Goal: Communication & Community: Answer question/provide support

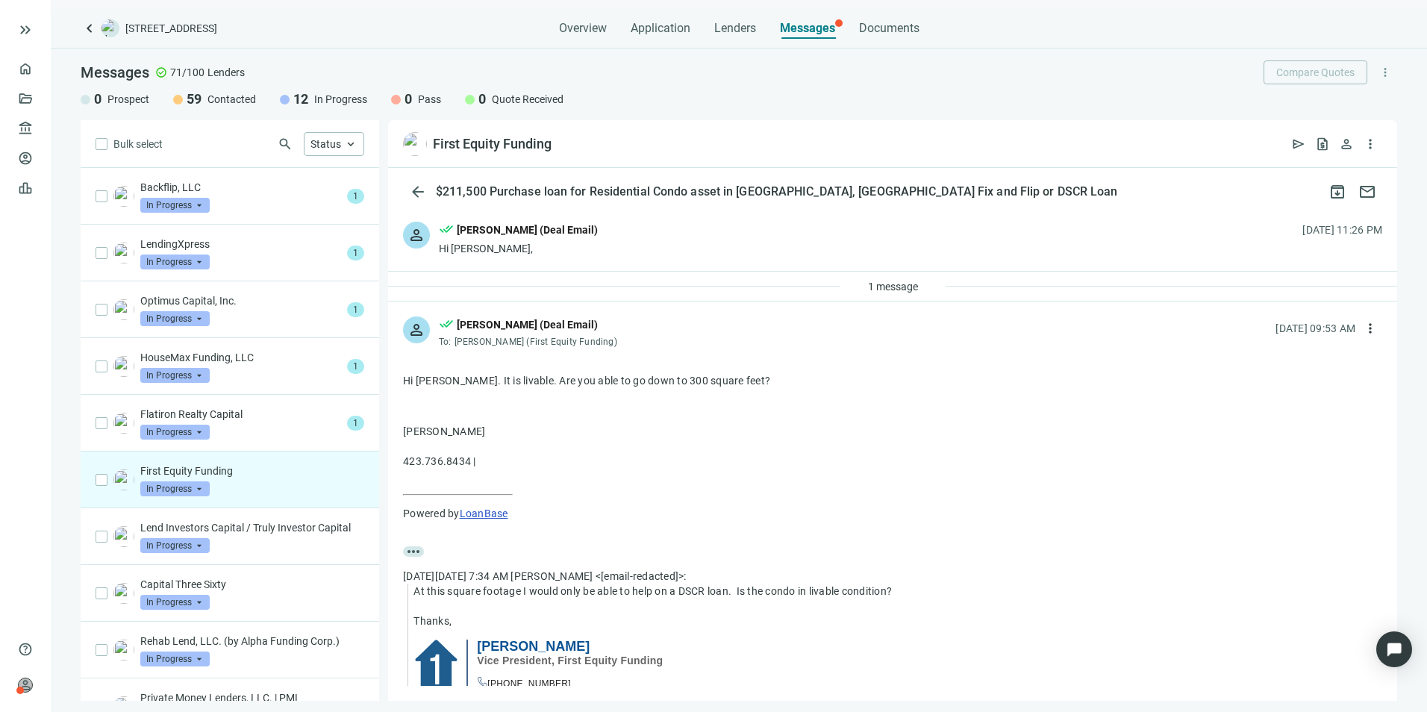
scroll to position [298, 0]
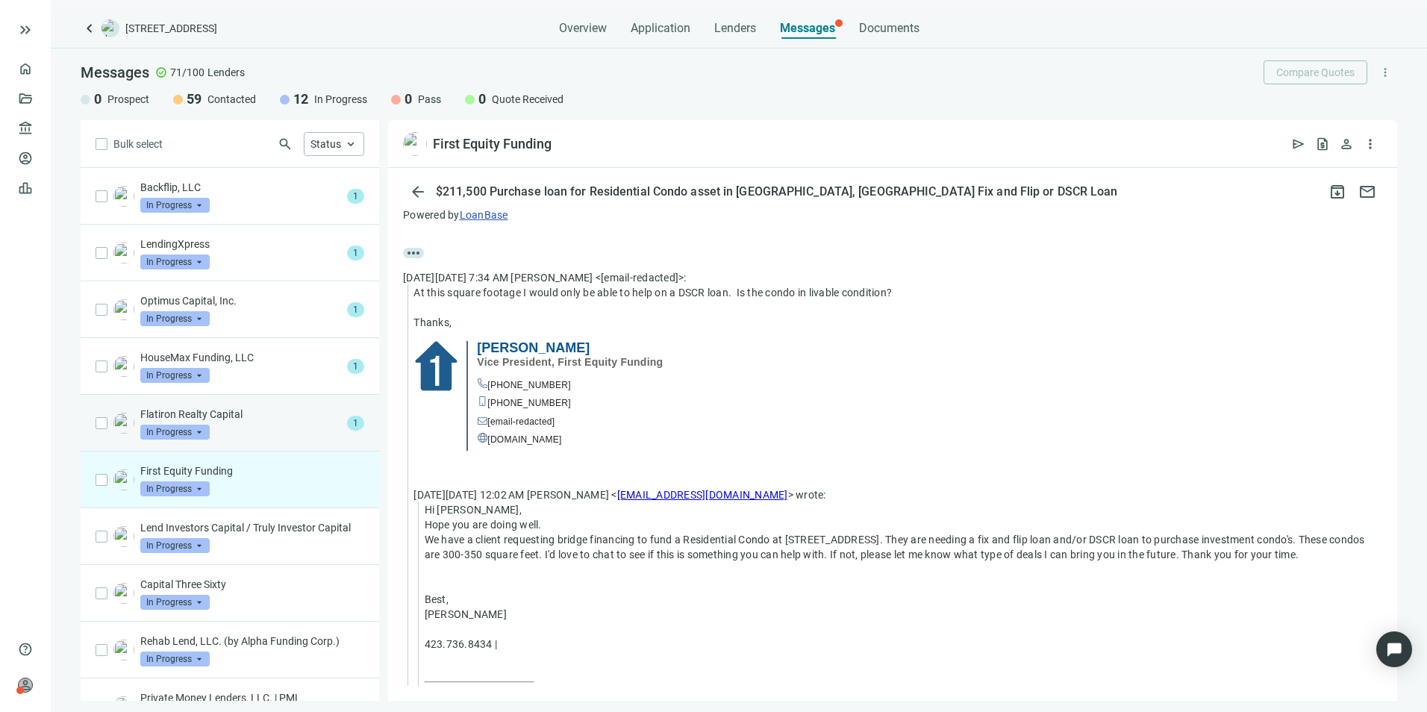
click at [276, 419] on p "Flatiron Realty Capital" at bounding box center [240, 414] width 201 height 15
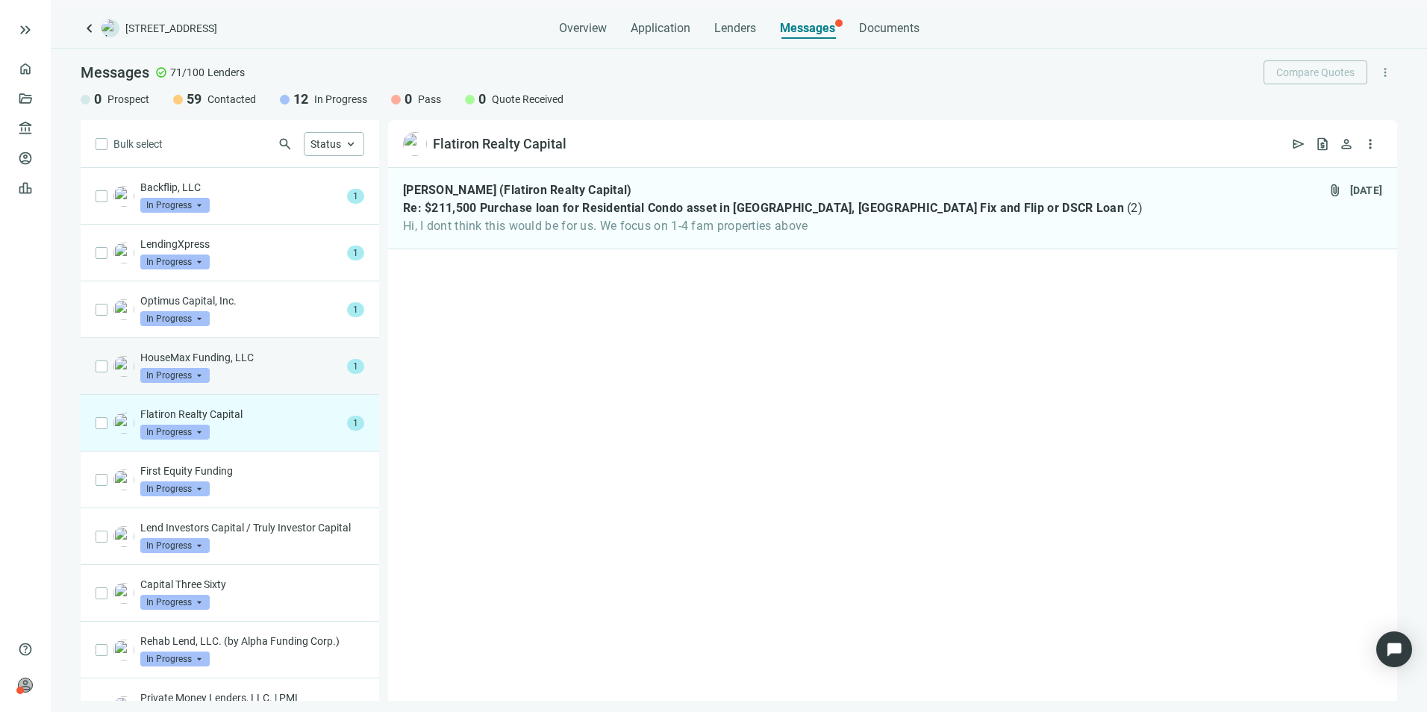
click at [312, 387] on div "HouseMax Funding, LLC In Progress arrow_drop_down 1" at bounding box center [230, 366] width 298 height 57
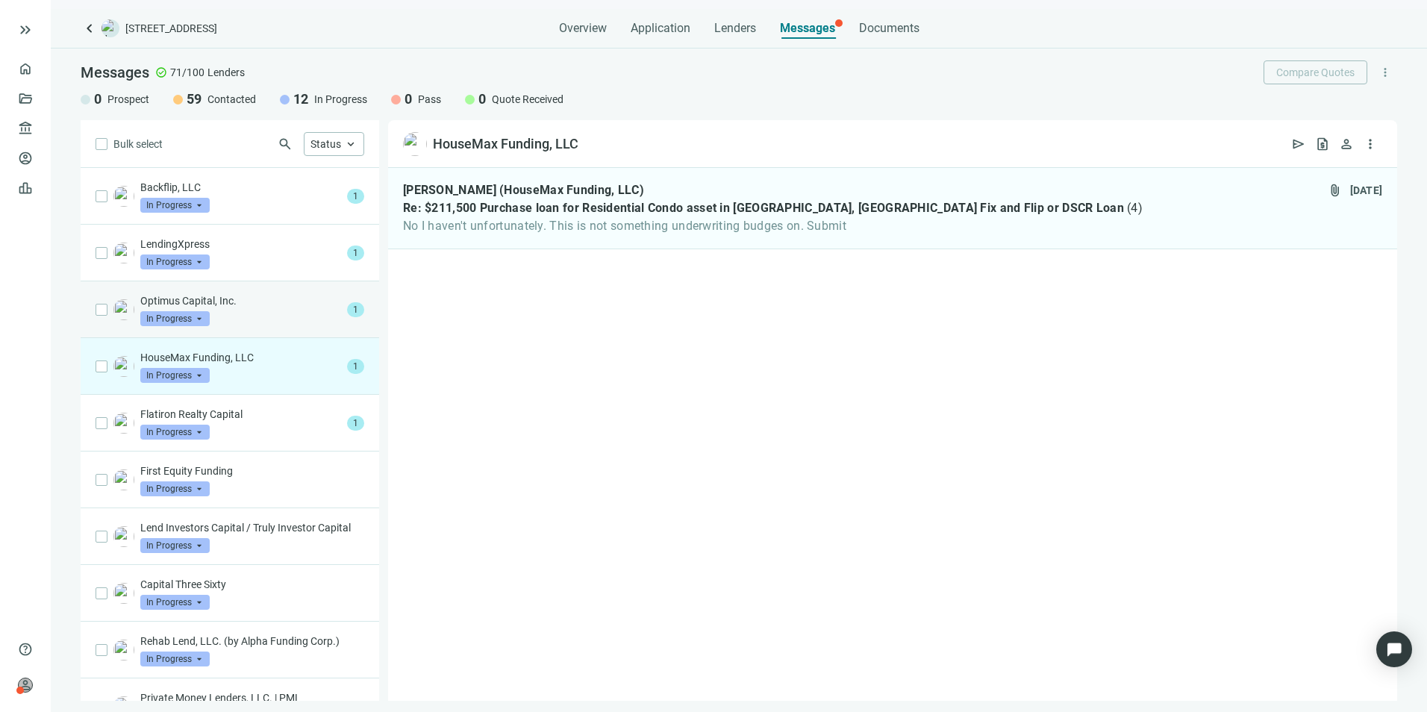
click at [259, 295] on p "Optimus Capital, Inc." at bounding box center [240, 300] width 201 height 15
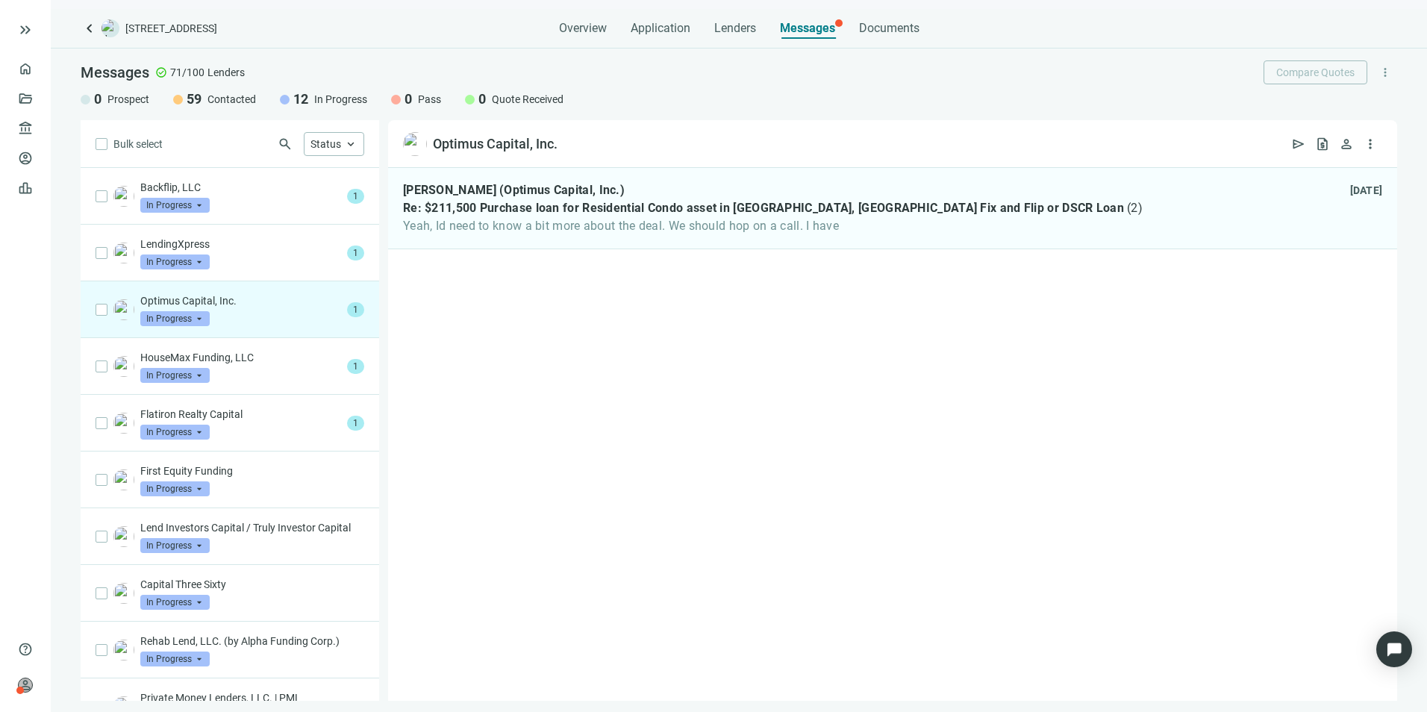
click at [266, 313] on div "Optimus Capital, Inc. In Progress arrow_drop_down" at bounding box center [240, 309] width 201 height 33
click at [563, 381] on div "[PERSON_NAME] (Optimus Capital, Inc.) Re: $211,500 Purchase loan for Residentia…" at bounding box center [892, 434] width 1009 height 533
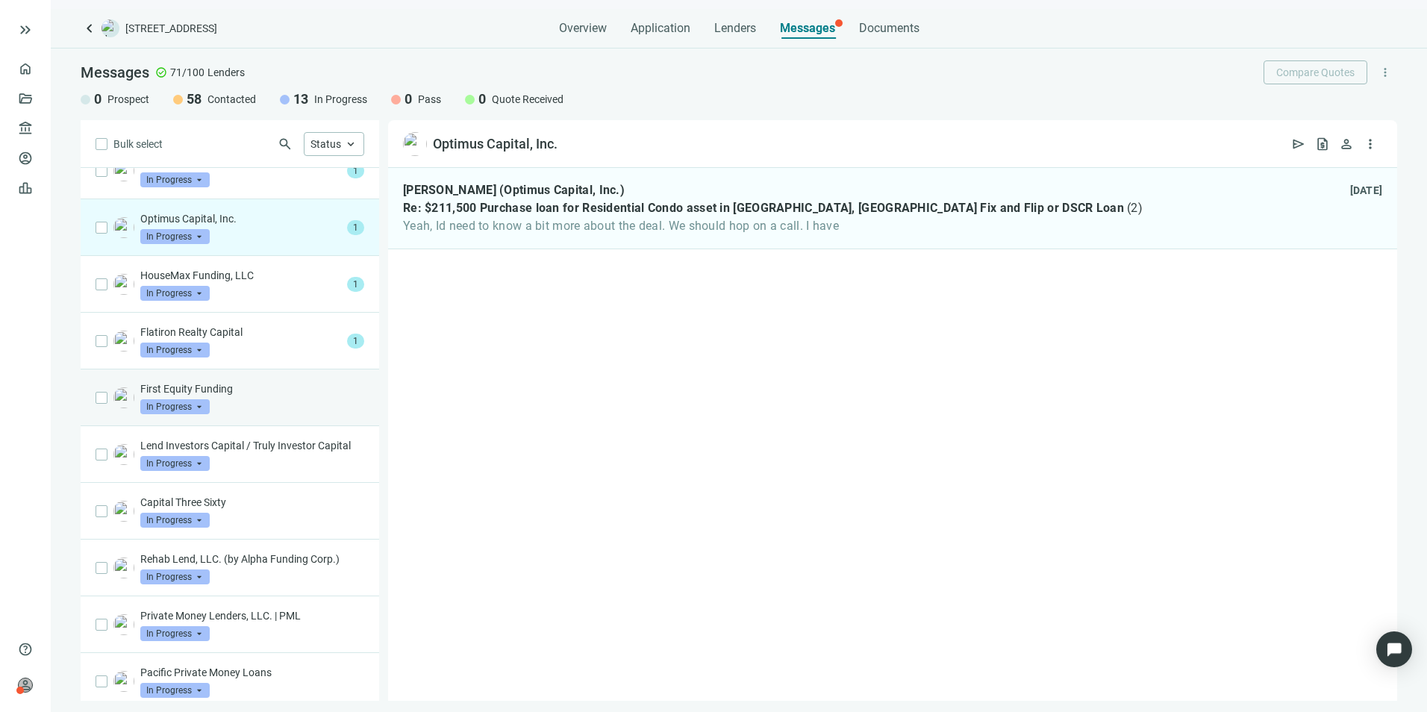
scroll to position [149, 0]
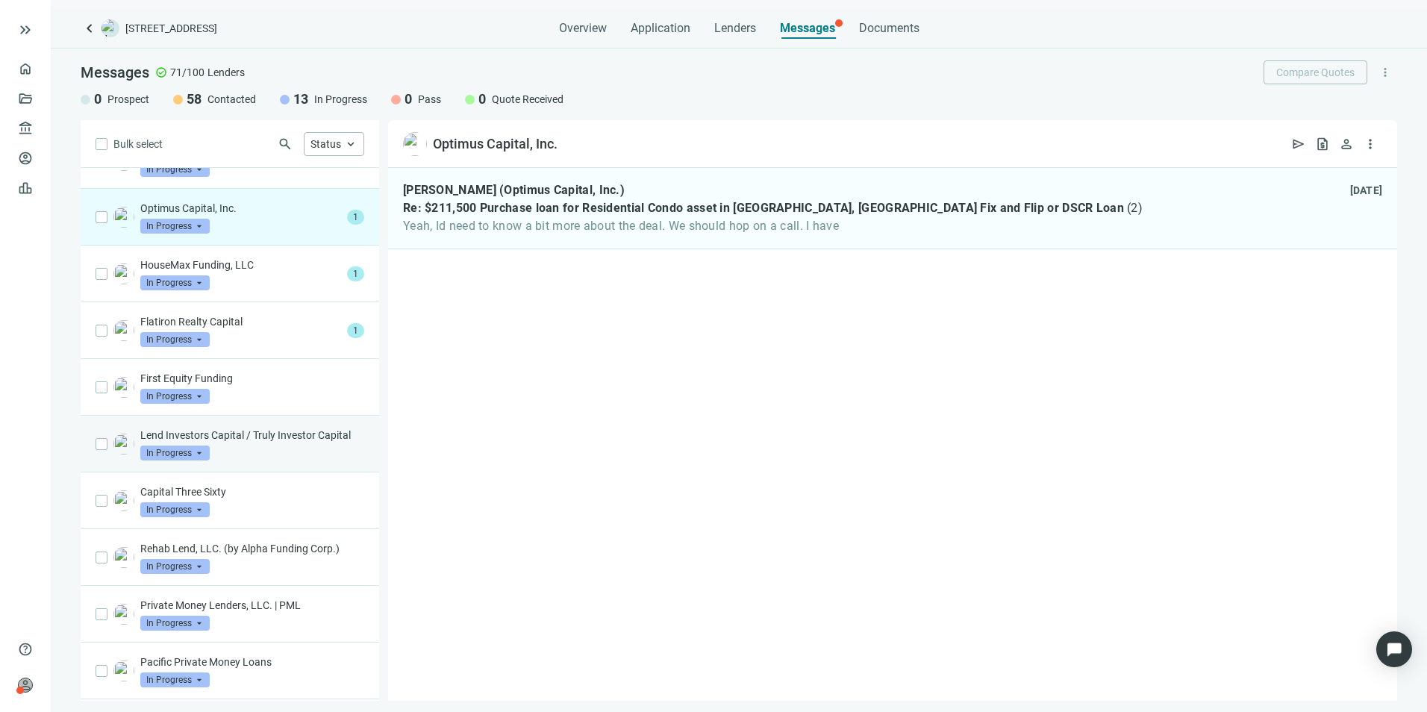
click at [308, 442] on p "Lend Investors Capital / Truly Investor Capital" at bounding box center [252, 435] width 224 height 15
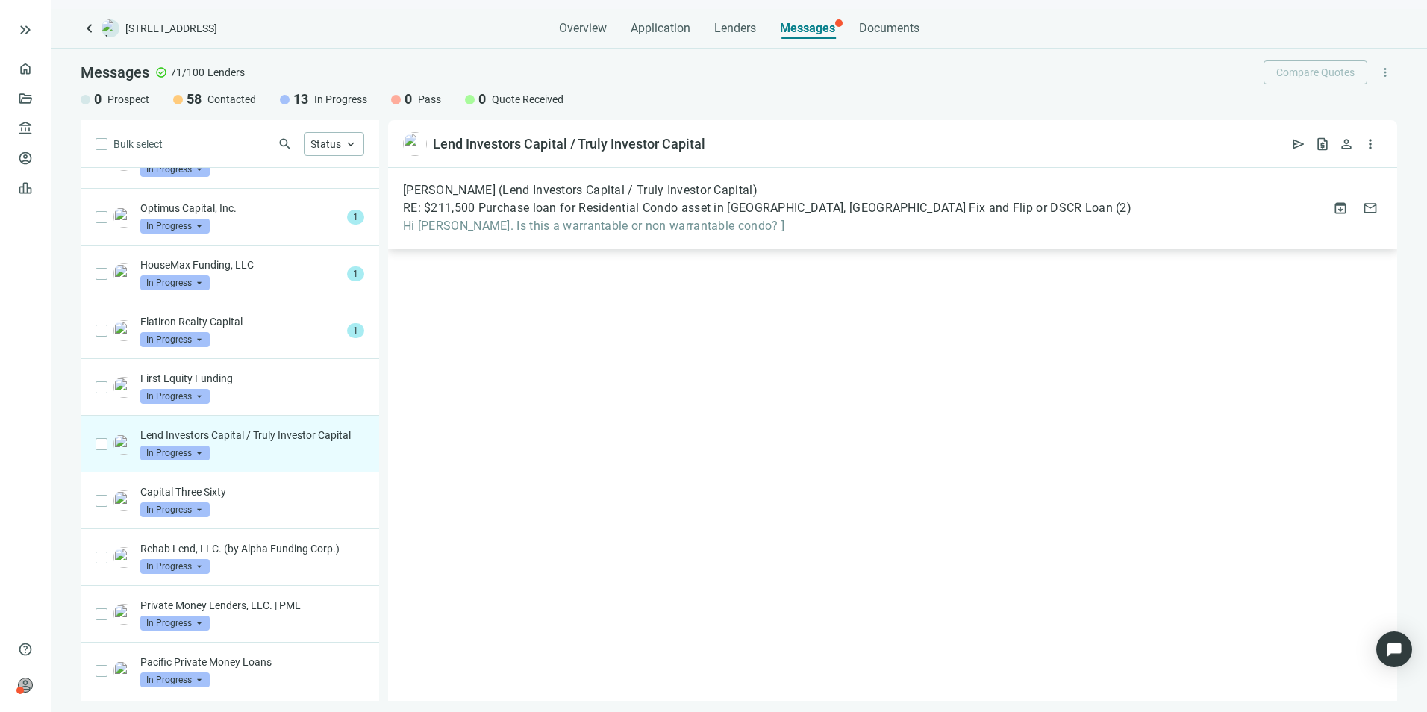
click at [607, 213] on span "RE: $211,500 Purchase loan for Residential Condo asset in [GEOGRAPHIC_DATA], [G…" at bounding box center [758, 208] width 710 height 15
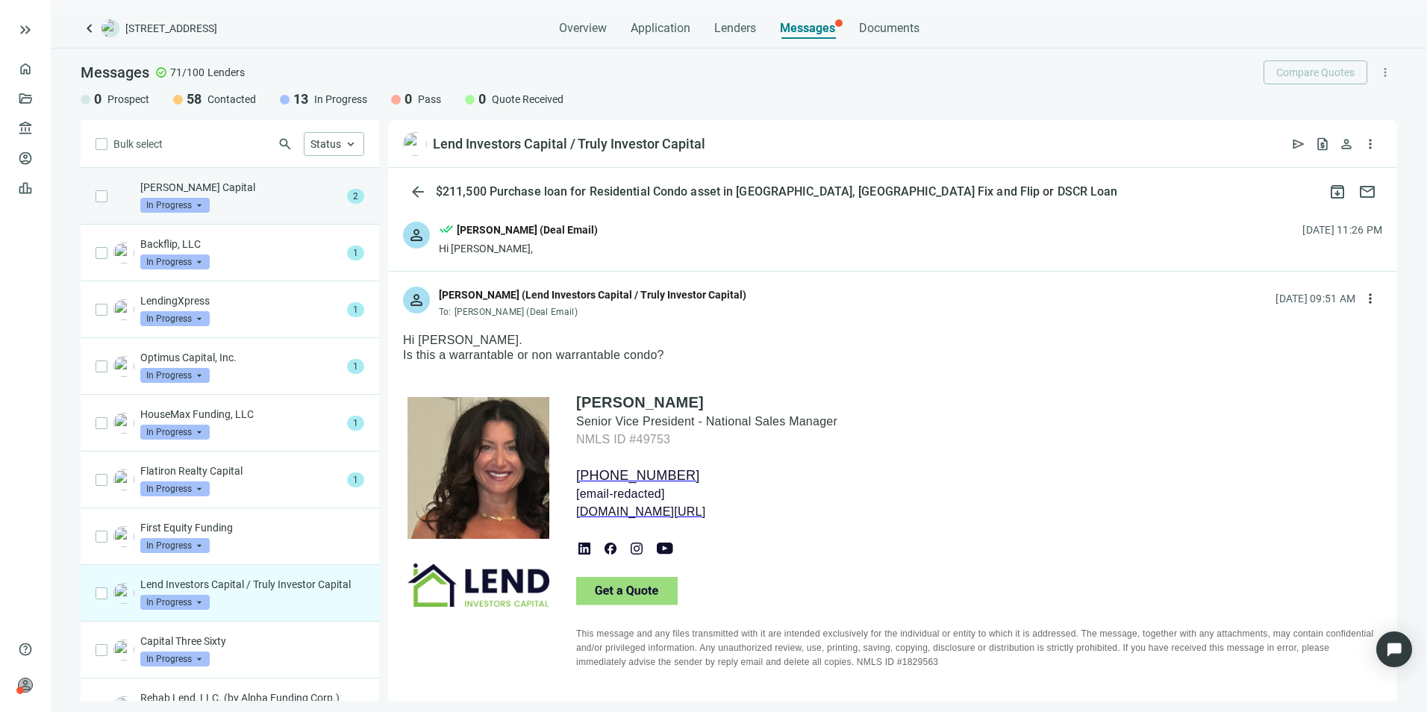
click at [269, 191] on p "[PERSON_NAME] Capital" at bounding box center [240, 187] width 201 height 15
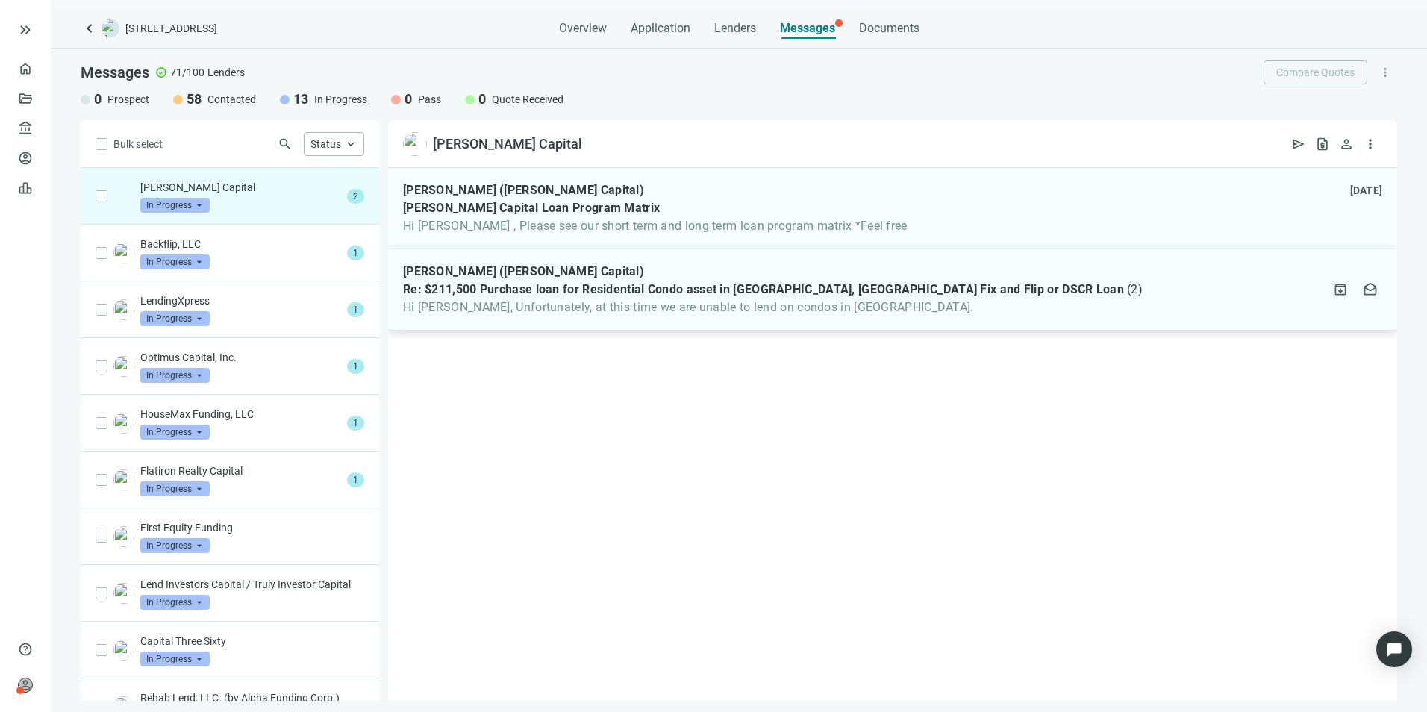
click at [643, 278] on div "[PERSON_NAME] ([PERSON_NAME] Capital)" at bounding box center [772, 271] width 739 height 15
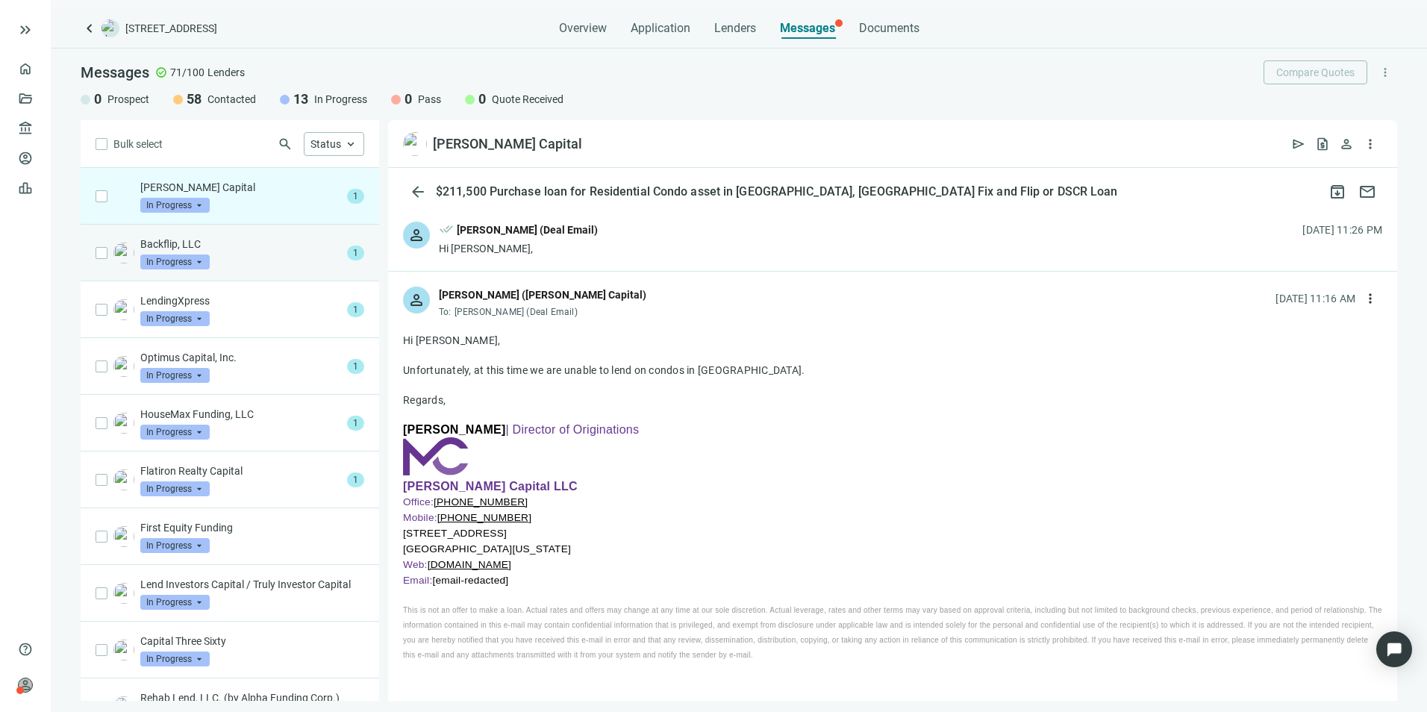
click at [265, 247] on p "Backflip, LLC" at bounding box center [240, 244] width 201 height 15
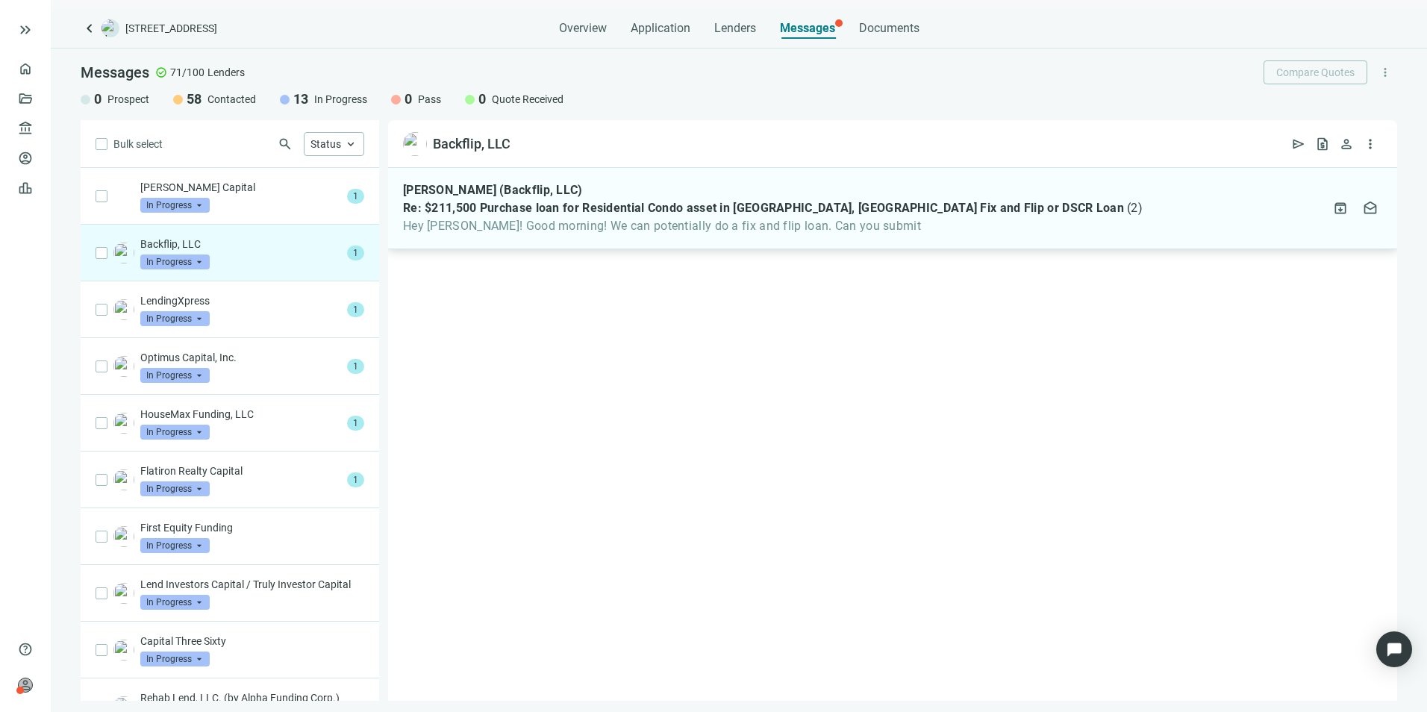
click at [787, 228] on span "Hey [PERSON_NAME]! Good morning! We can potentially do a fix and flip loan. Can…" at bounding box center [772, 226] width 739 height 15
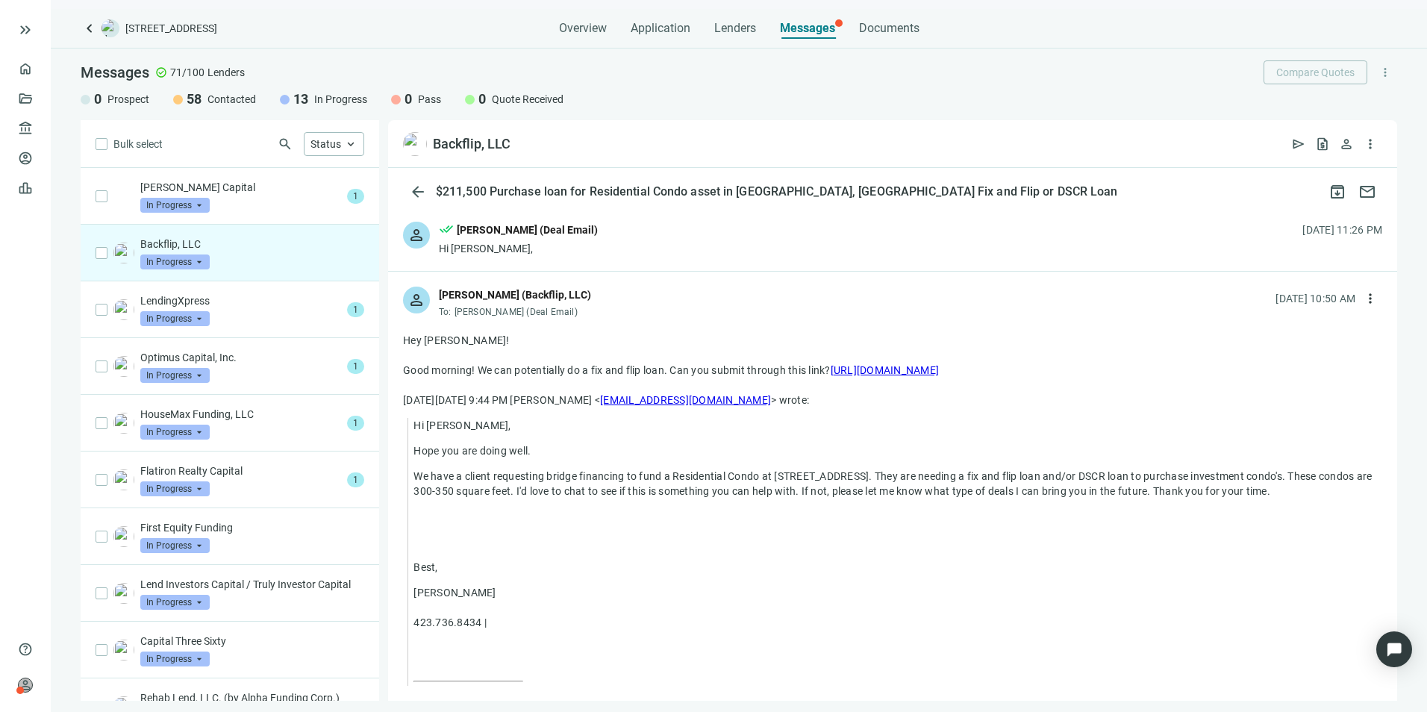
click at [846, 449] on p "Hope you are doing well." at bounding box center [897, 450] width 969 height 15
click at [246, 314] on div "LendingXpress In Progress arrow_drop_down" at bounding box center [240, 309] width 201 height 33
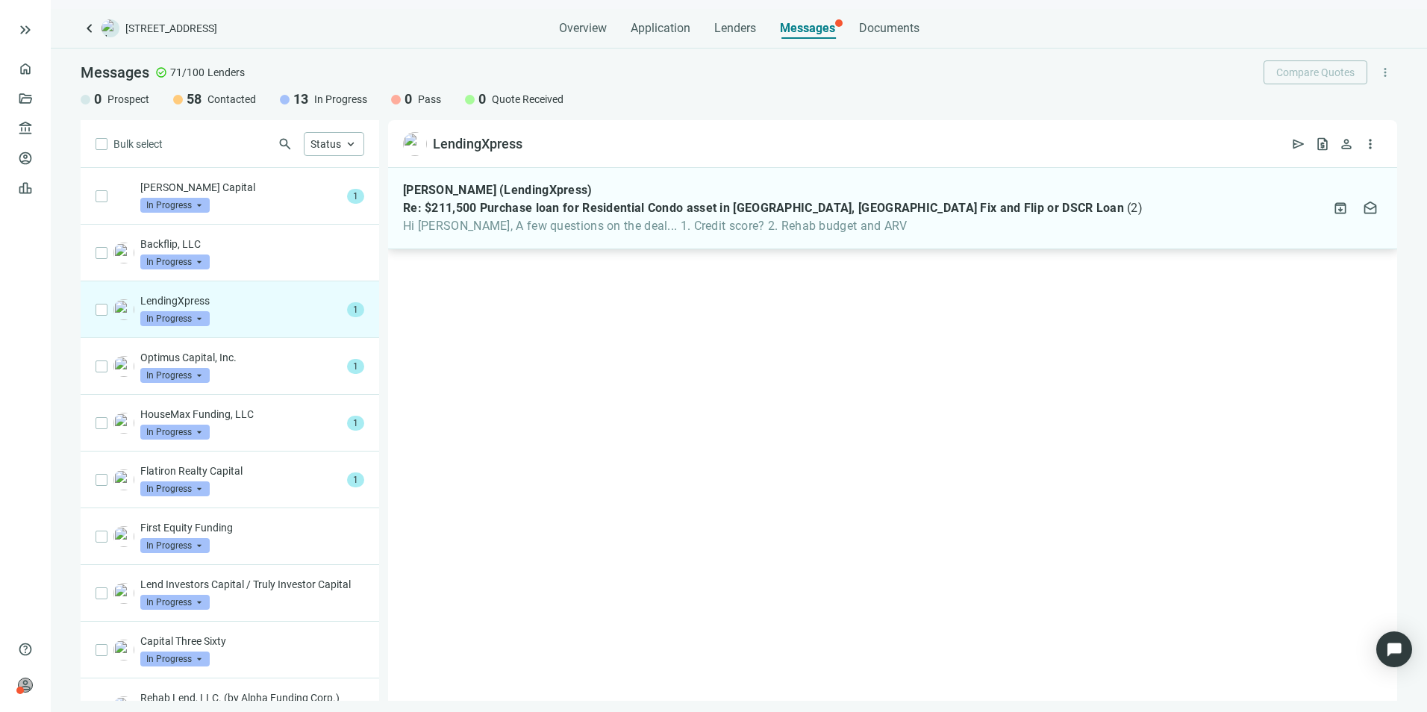
click at [682, 209] on span "Re: $211,500 Purchase loan for Residential Condo asset in [GEOGRAPHIC_DATA], [G…" at bounding box center [763, 208] width 721 height 15
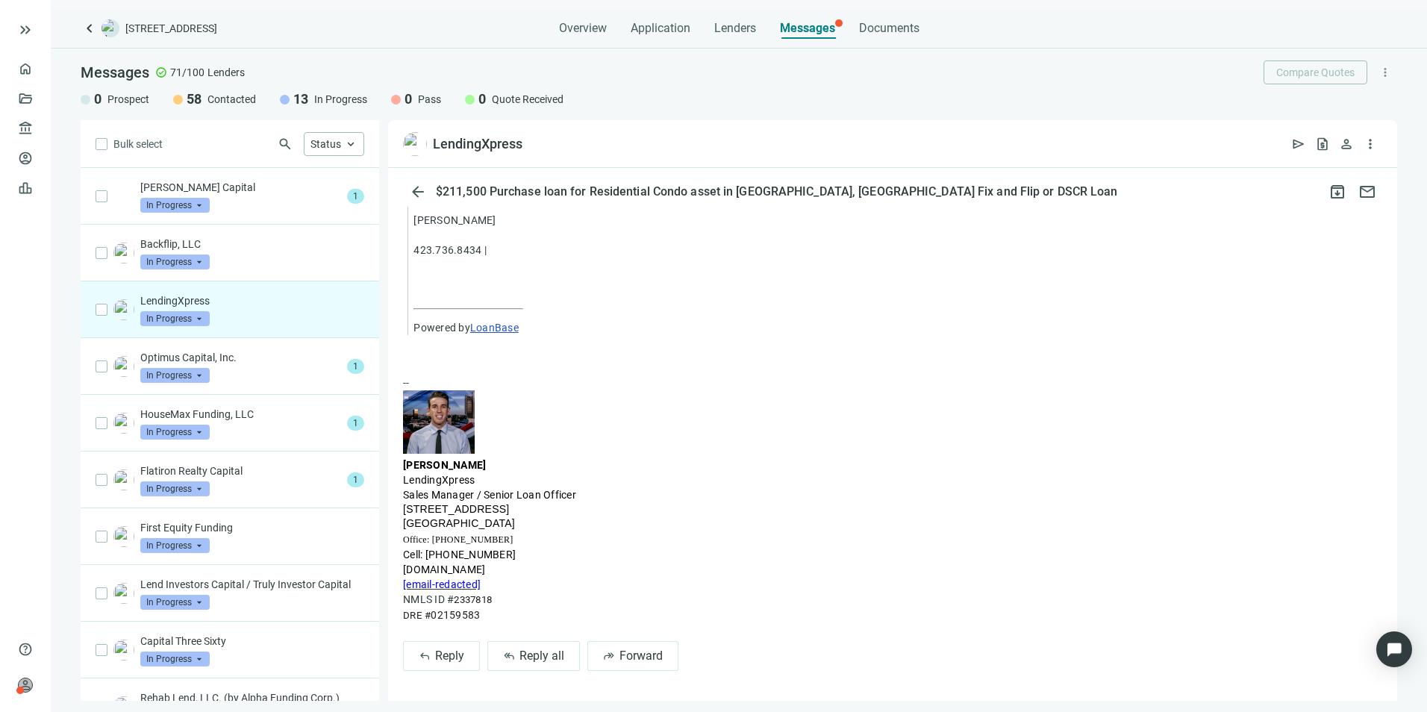
scroll to position [448, 0]
click at [536, 654] on span "Reply all" at bounding box center [541, 655] width 45 height 14
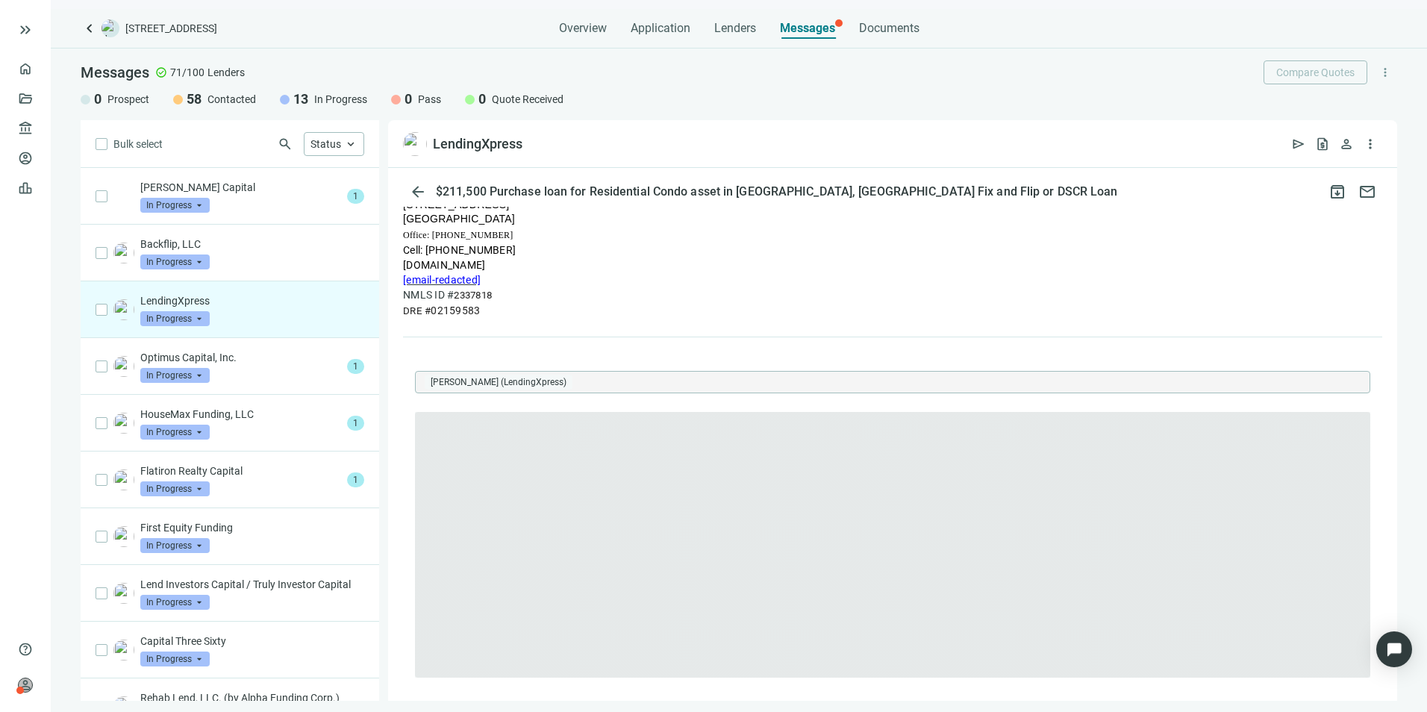
scroll to position [0, 0]
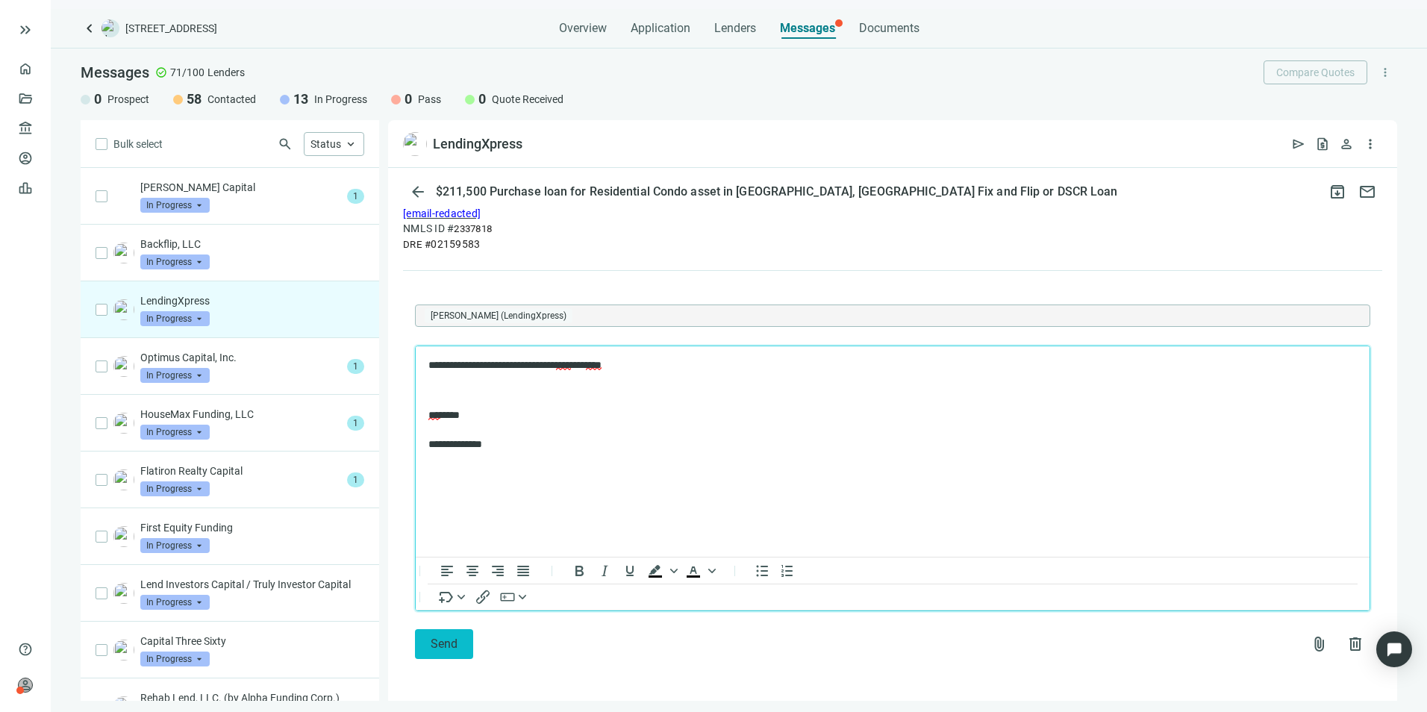
click at [443, 645] on span "Send" at bounding box center [444, 644] width 27 height 14
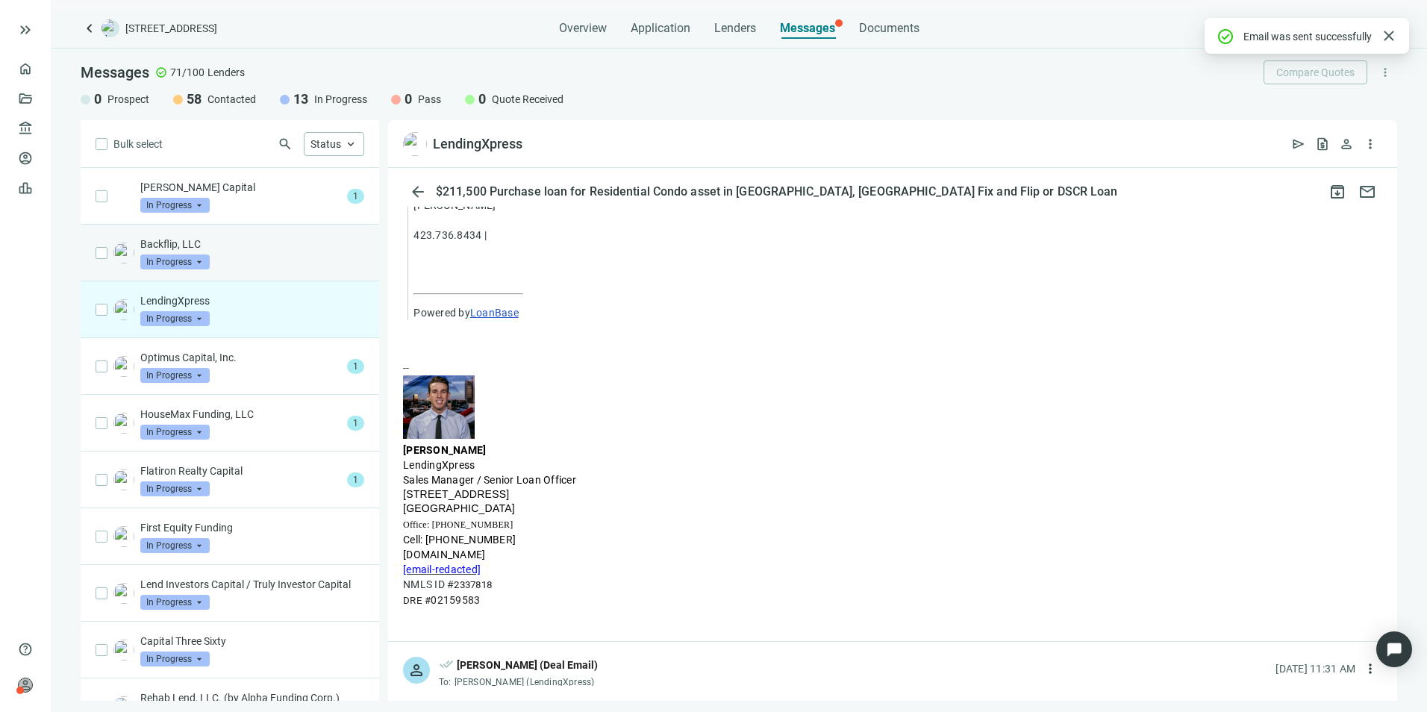
scroll to position [742, 0]
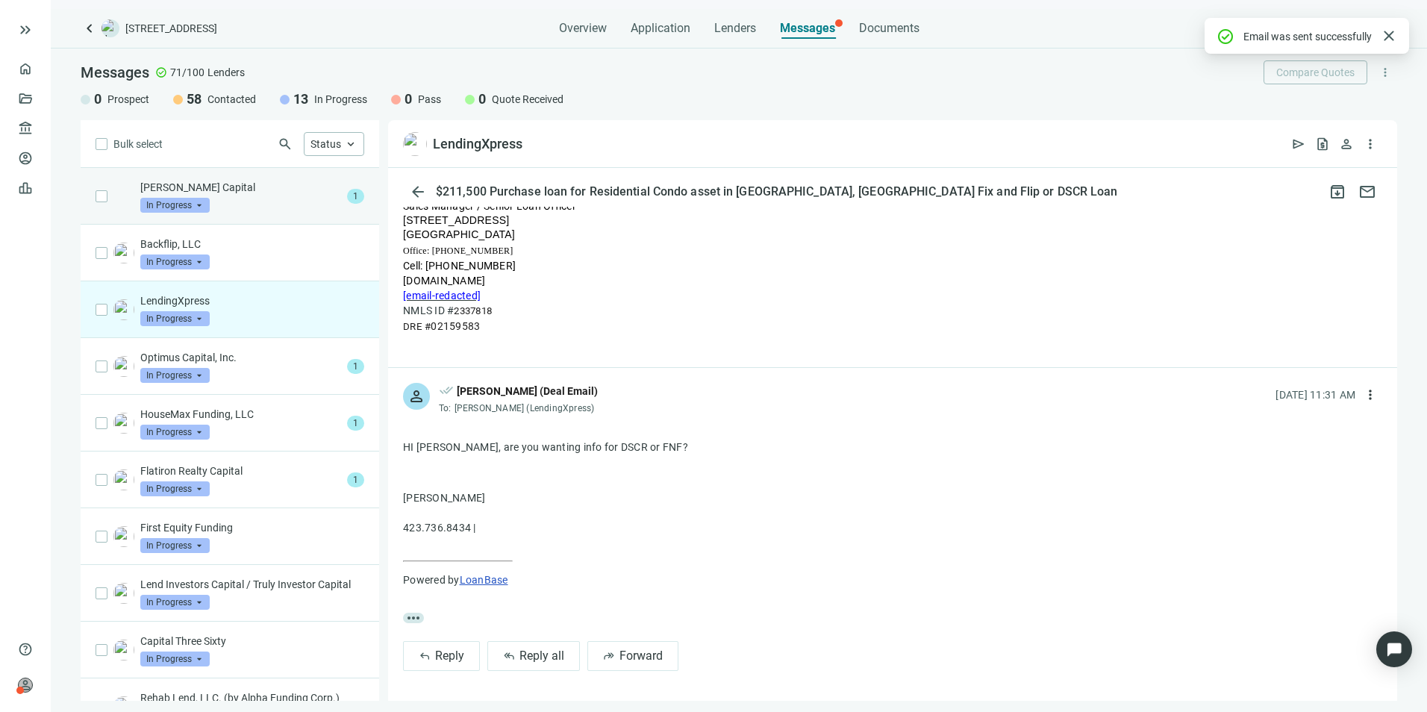
click at [265, 196] on div "[PERSON_NAME] Capital In Progress arrow_drop_down" at bounding box center [240, 196] width 201 height 33
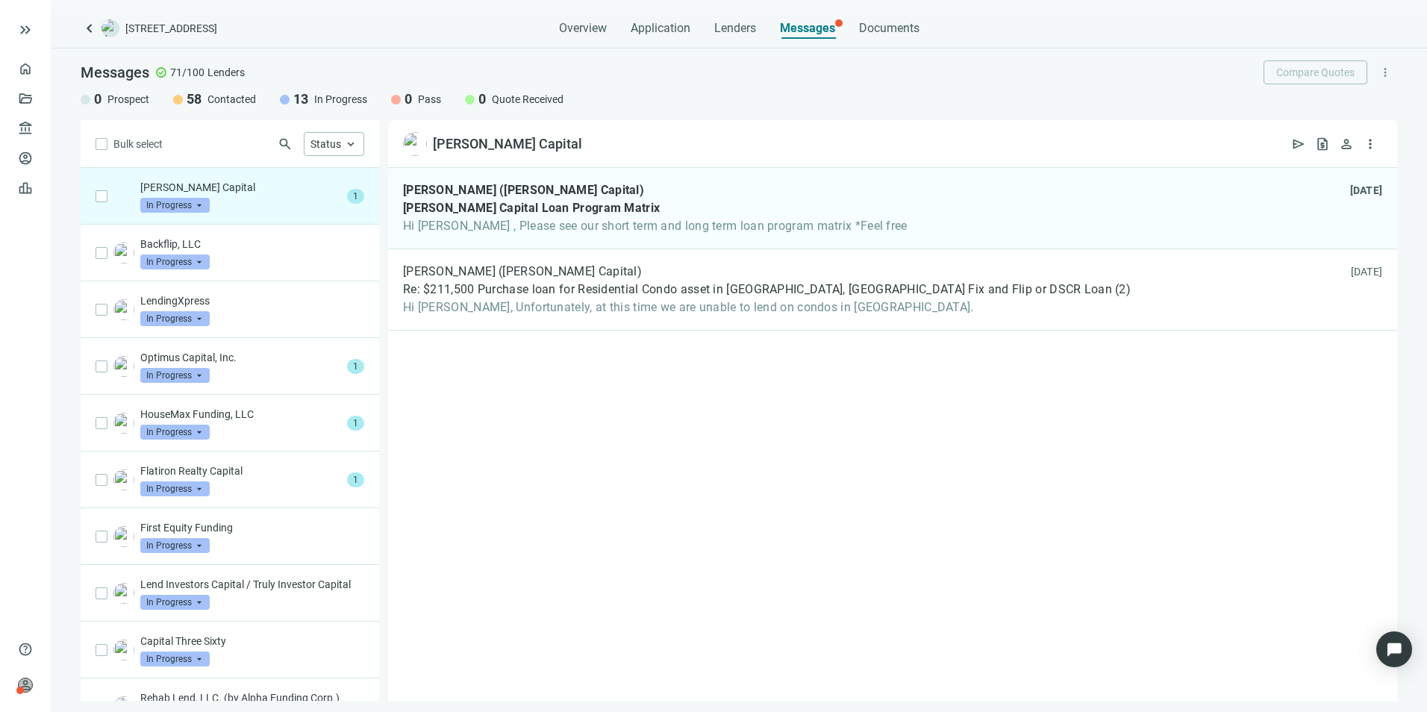
click at [195, 202] on span "In Progress" at bounding box center [174, 205] width 69 height 15
click at [170, 368] on span "Pass" at bounding box center [171, 366] width 32 height 15
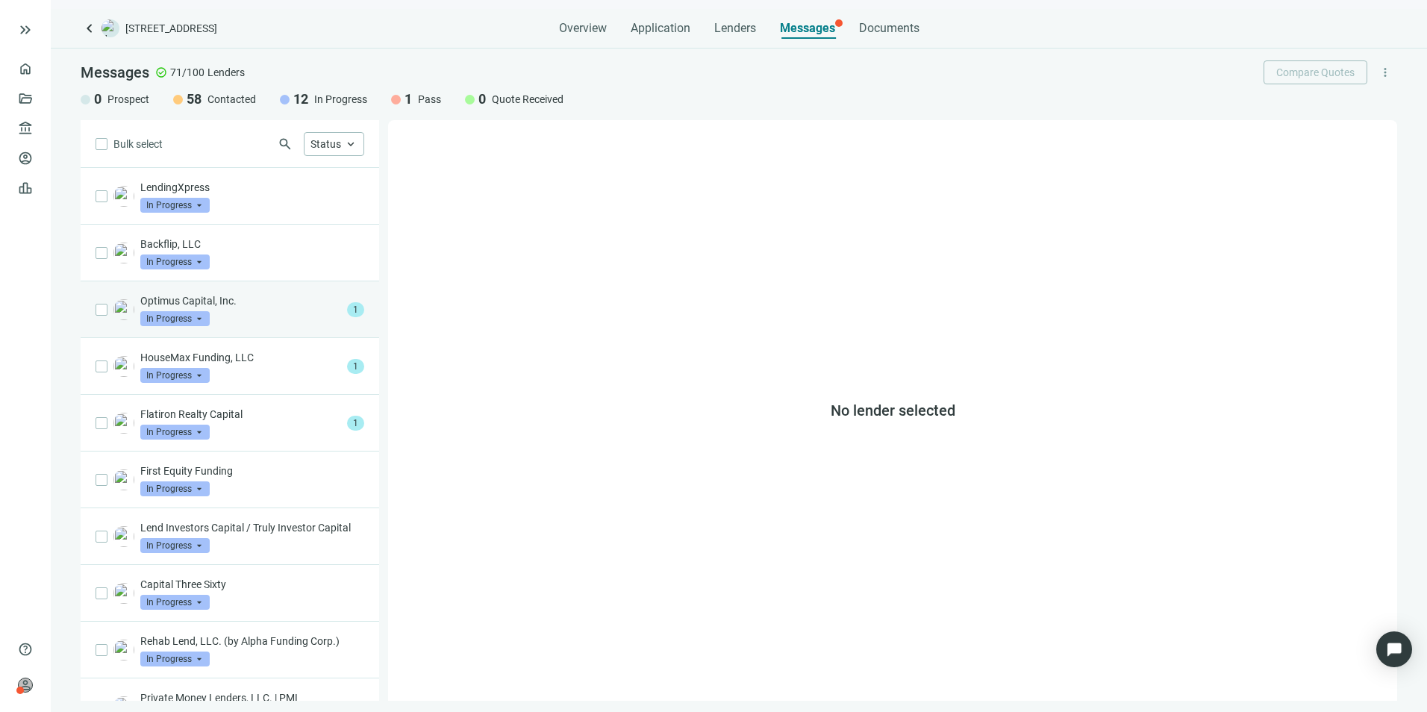
click at [234, 307] on p "Optimus Capital, Inc." at bounding box center [240, 300] width 201 height 15
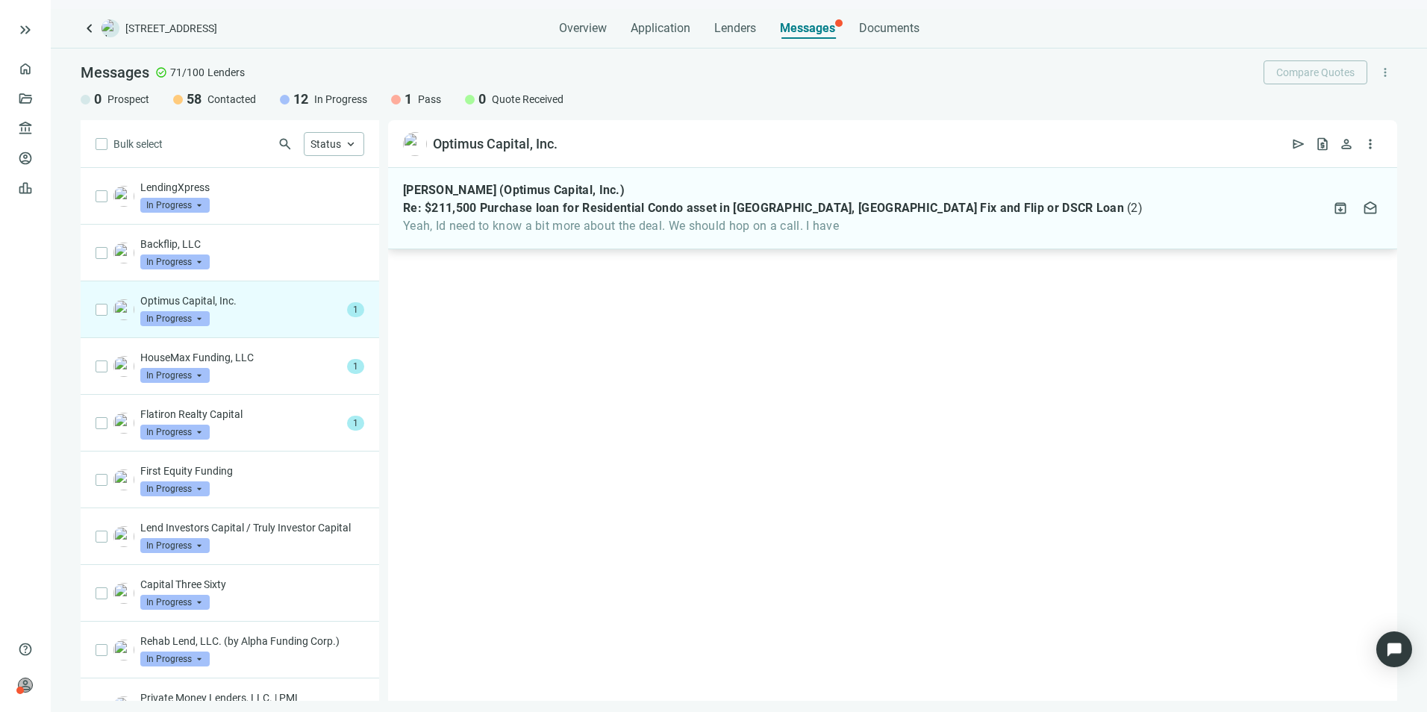
click at [635, 228] on span "Yeah, Id need to know a bit more about the deal. We should hop on a call. I have" at bounding box center [772, 226] width 739 height 15
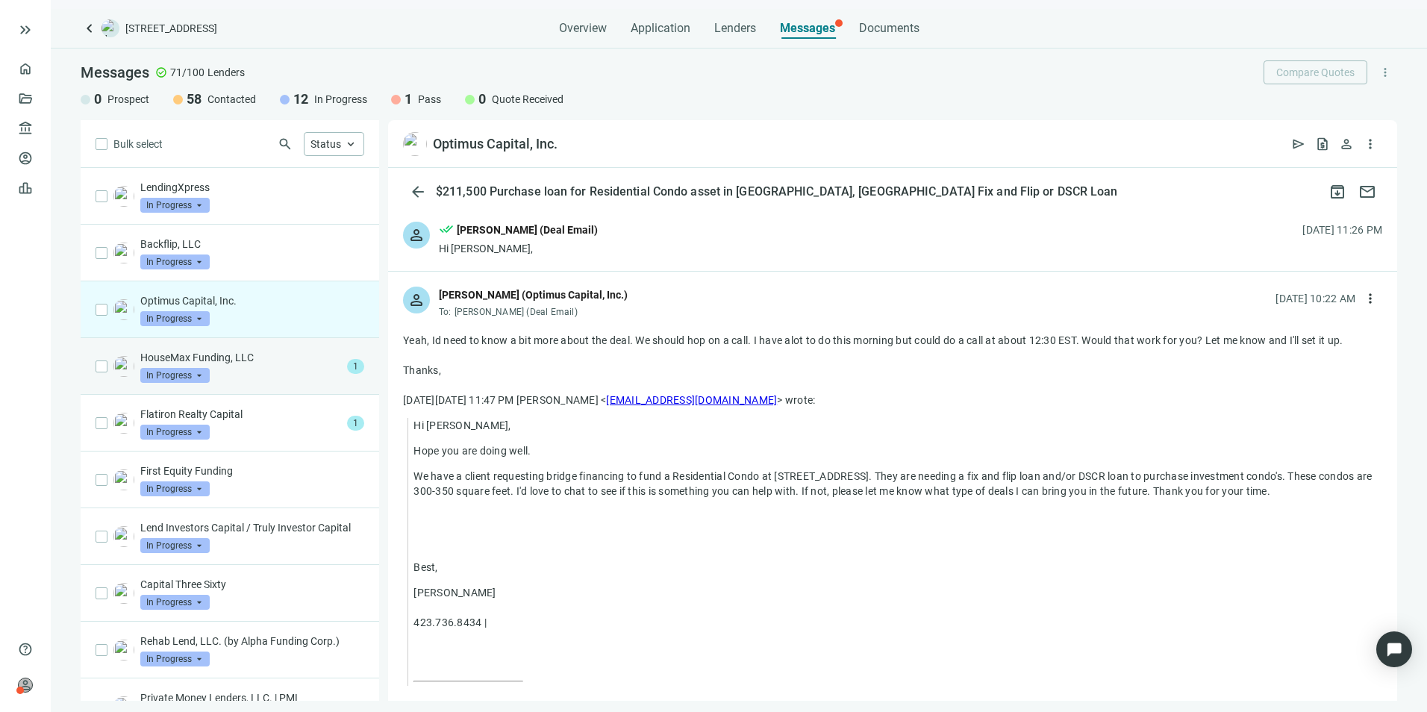
click at [188, 355] on p "HouseMax Funding, LLC" at bounding box center [240, 357] width 201 height 15
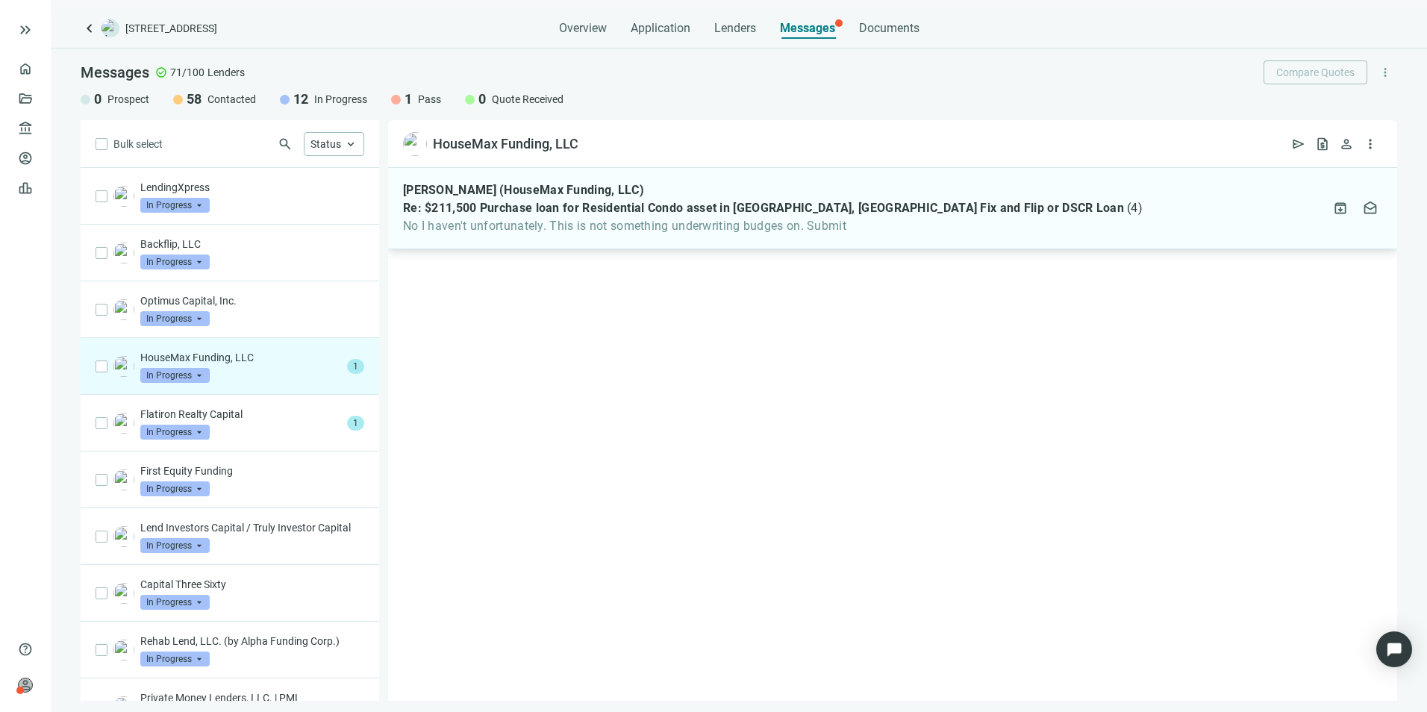
click at [628, 221] on span "No I haven't unfortunately. This is not something underwriting budges on. Submit" at bounding box center [772, 226] width 739 height 15
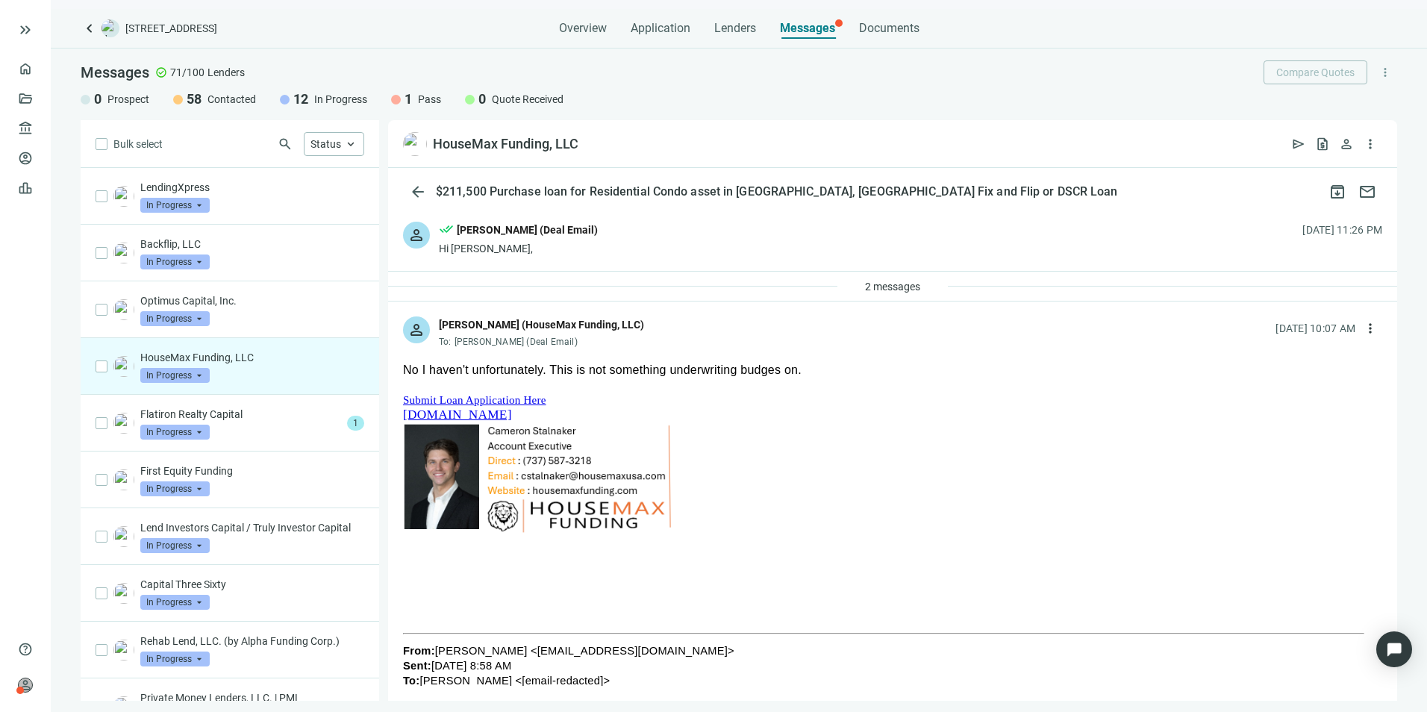
scroll to position [111, 0]
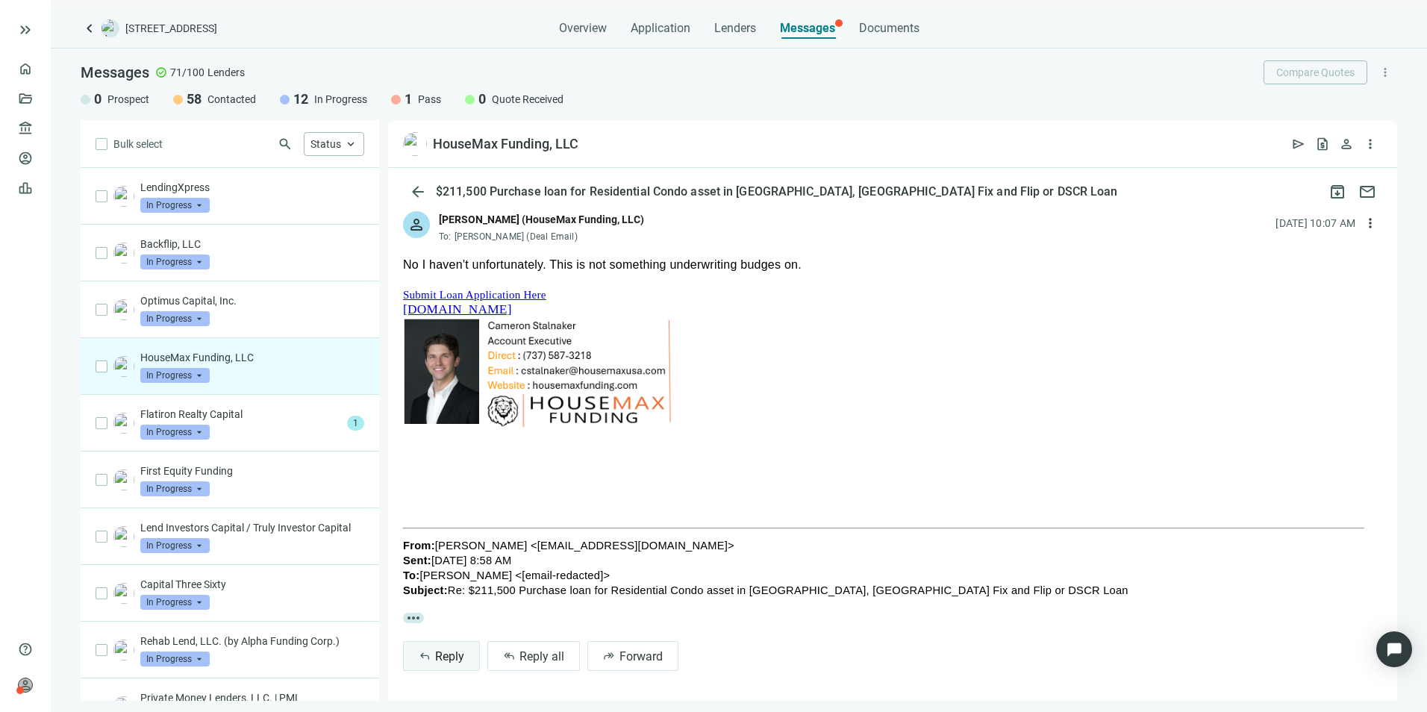
click at [452, 661] on span "Reply" at bounding box center [449, 656] width 29 height 14
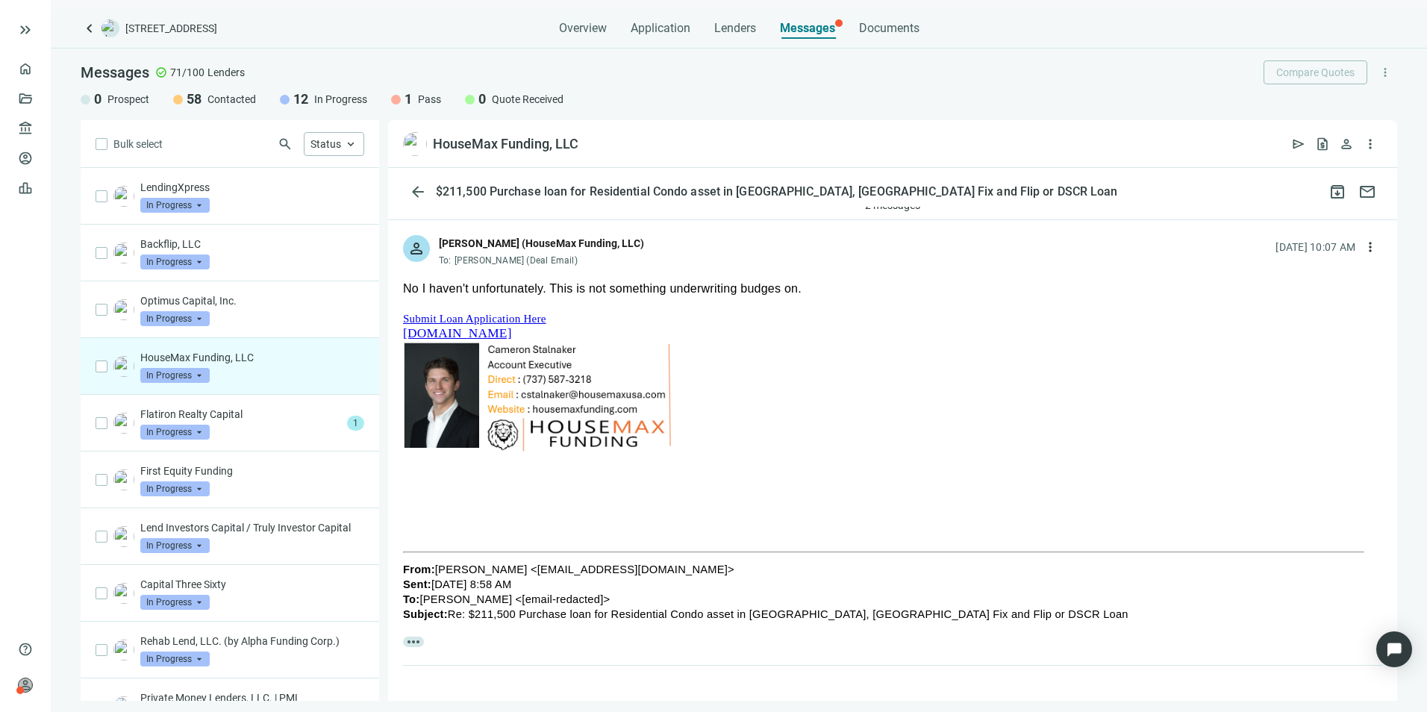
scroll to position [0, 0]
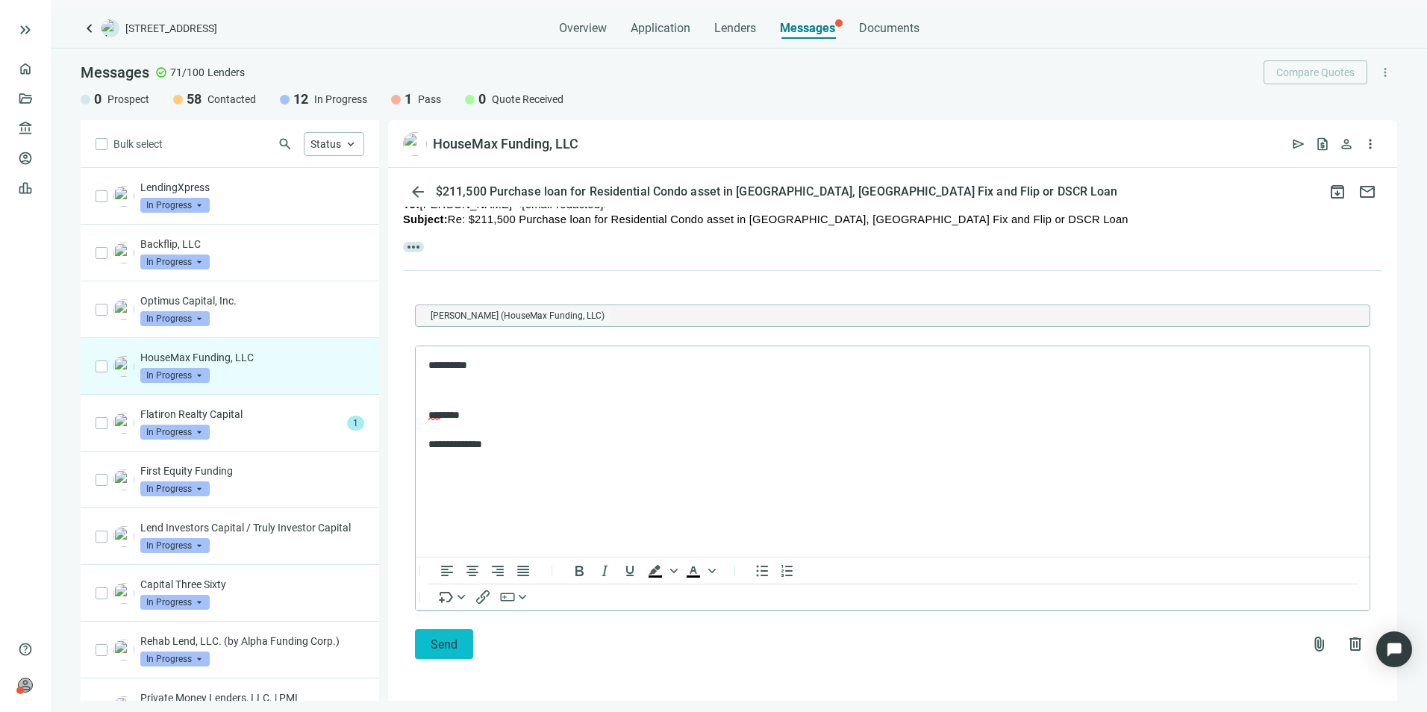
click at [457, 642] on span "Send" at bounding box center [444, 644] width 27 height 14
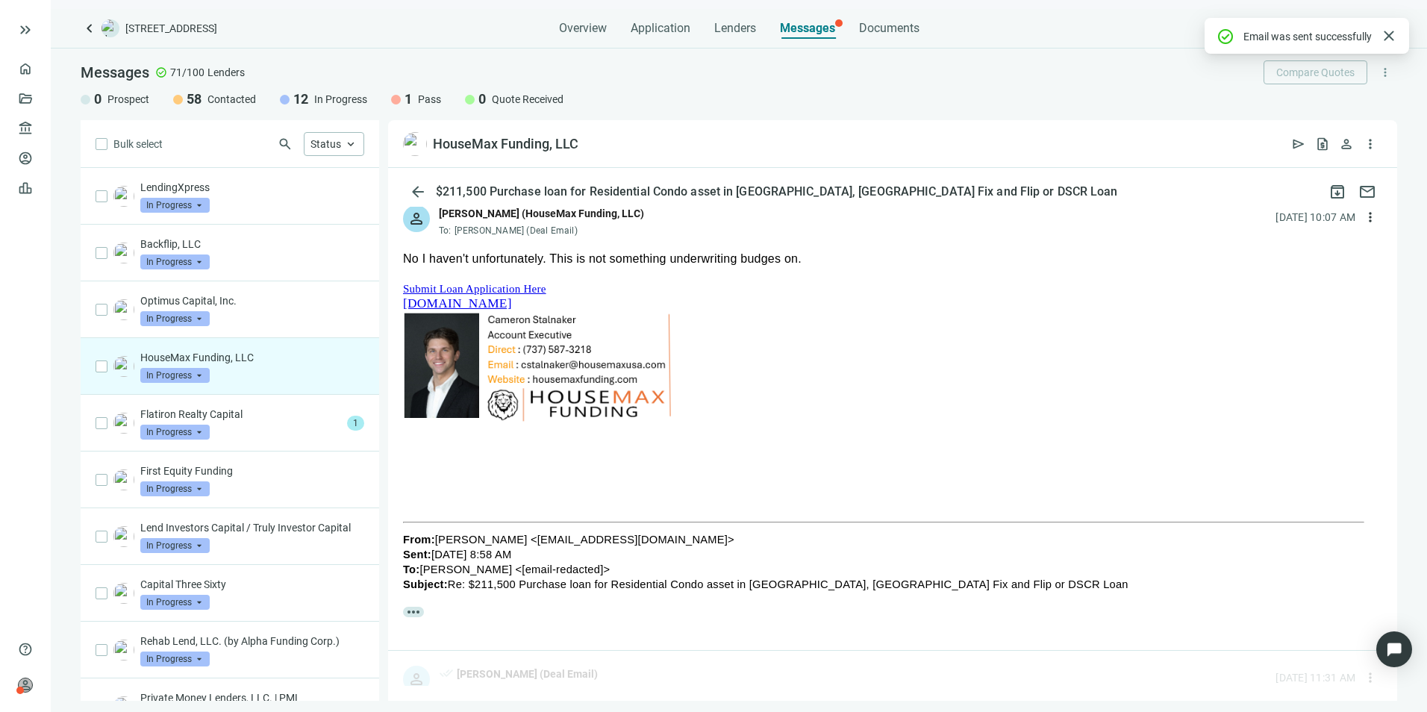
scroll to position [400, 0]
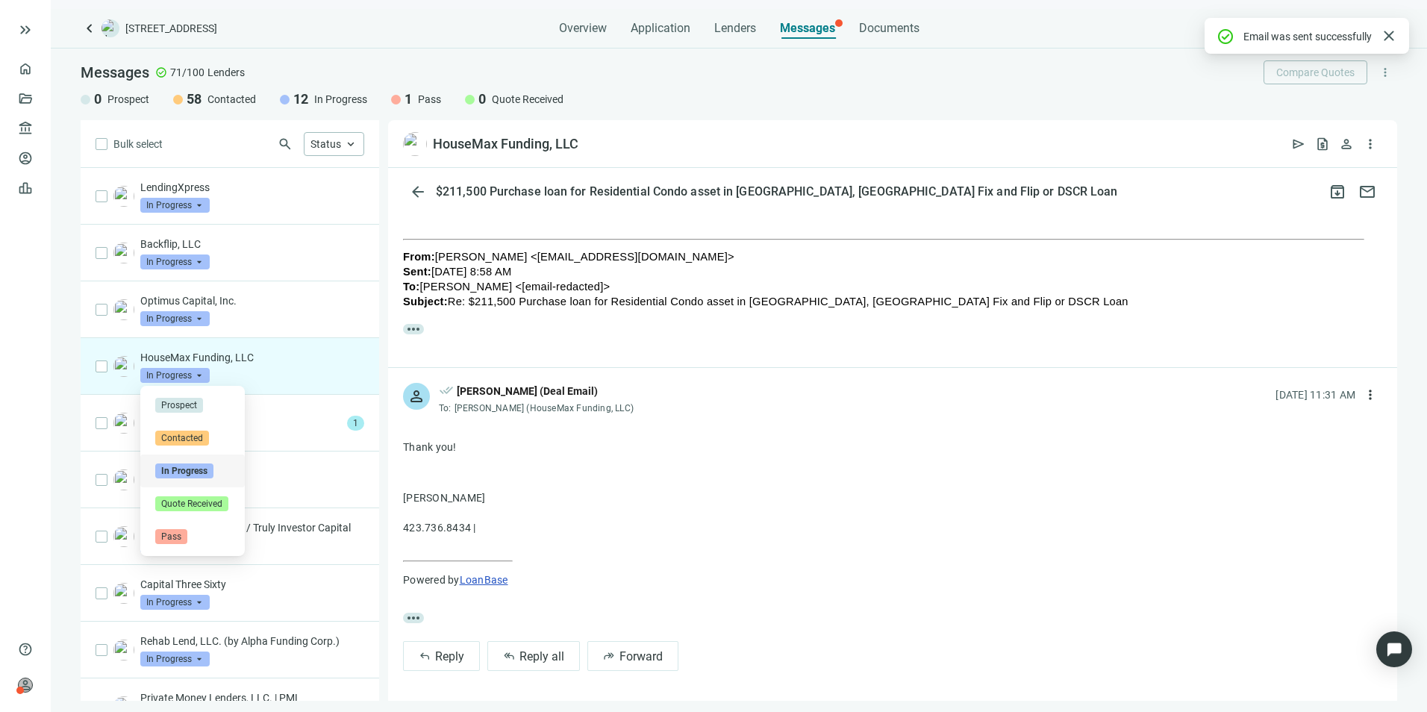
click at [196, 376] on span "In Progress" at bounding box center [174, 375] width 69 height 15
click at [177, 537] on span "Pass" at bounding box center [171, 536] width 32 height 15
